Goal: Transaction & Acquisition: Purchase product/service

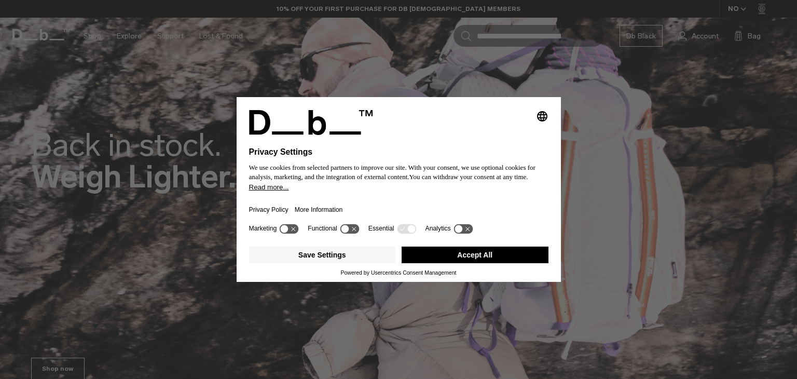
click at [469, 249] on button "Accept All" at bounding box center [475, 255] width 147 height 17
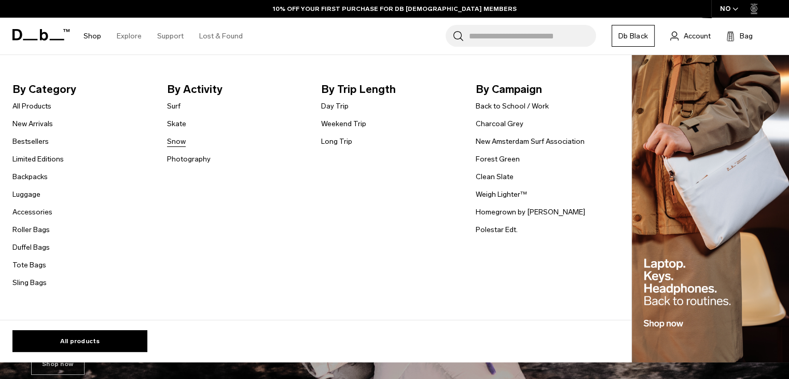
click at [175, 142] on link "Snow" at bounding box center [176, 141] width 19 height 11
